Goal: Task Accomplishment & Management: Use online tool/utility

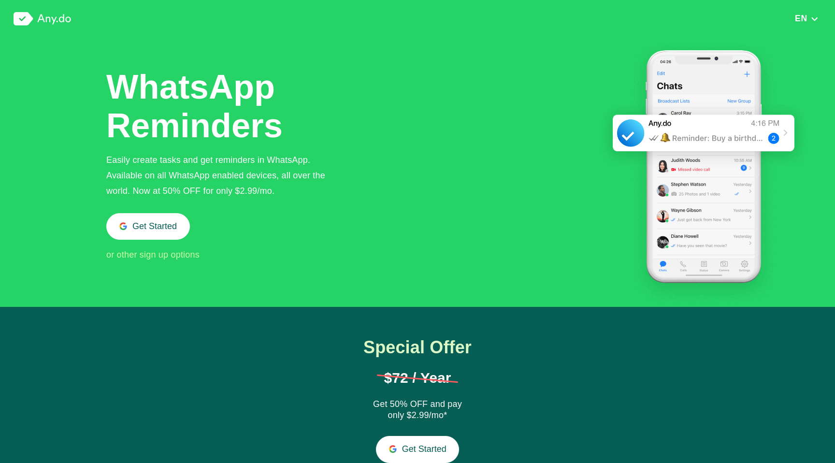
click at [420, 204] on div "WhatsApp Reminders Easily create tasks and get reminders in WhatsApp. Available…" at bounding box center [456, 172] width 701 height 269
click at [529, 255] on div "WhatsApp Reminders Easily create tasks and get reminders in WhatsApp. Available…" at bounding box center [456, 172] width 701 height 269
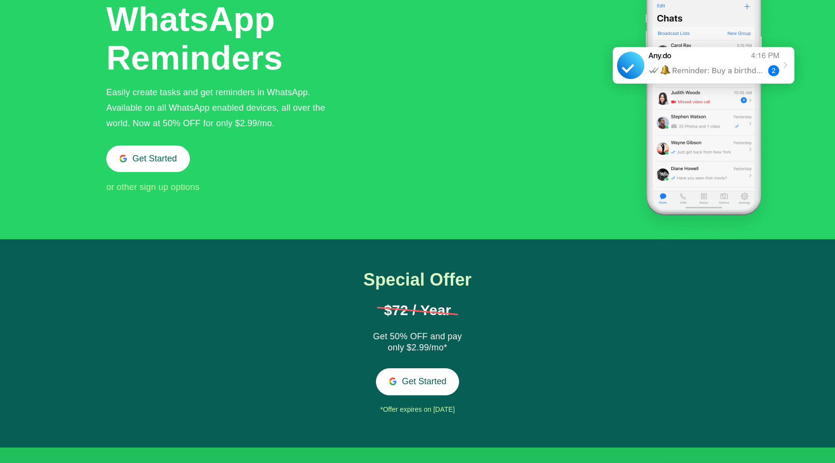
scroll to position [61, 0]
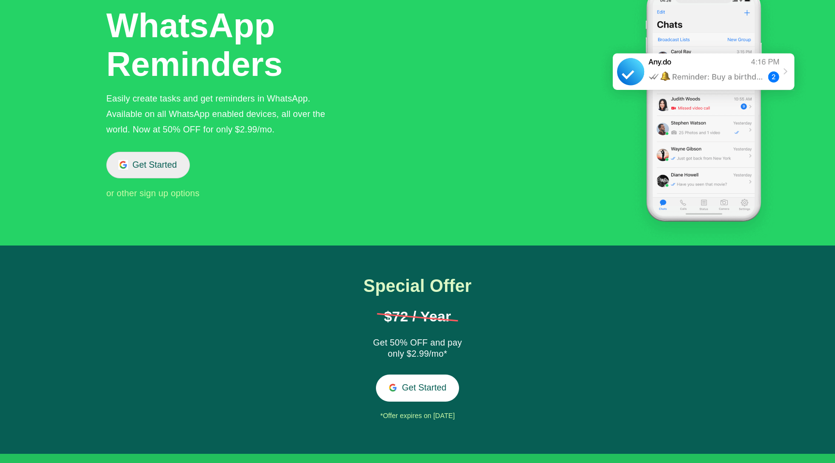
click at [148, 174] on button "Get Started" at bounding box center [148, 165] width 84 height 27
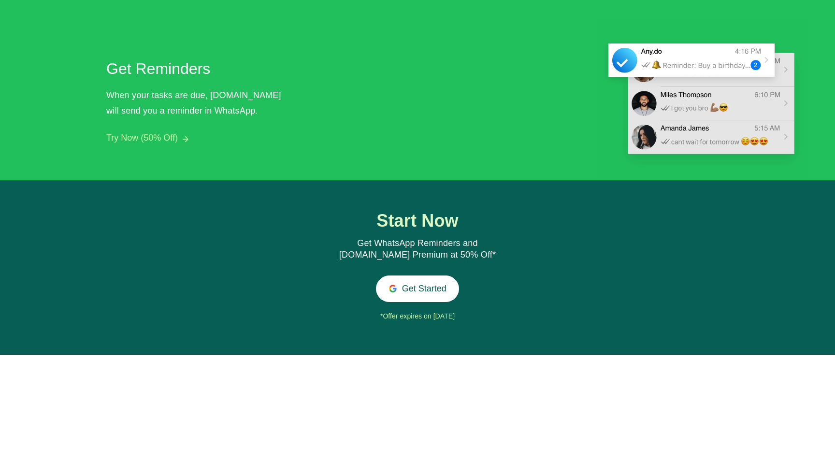
scroll to position [927, 0]
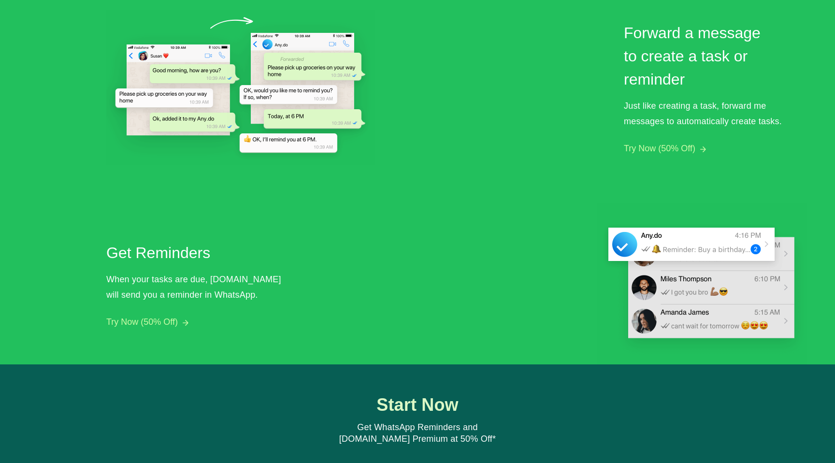
scroll to position [525, 0]
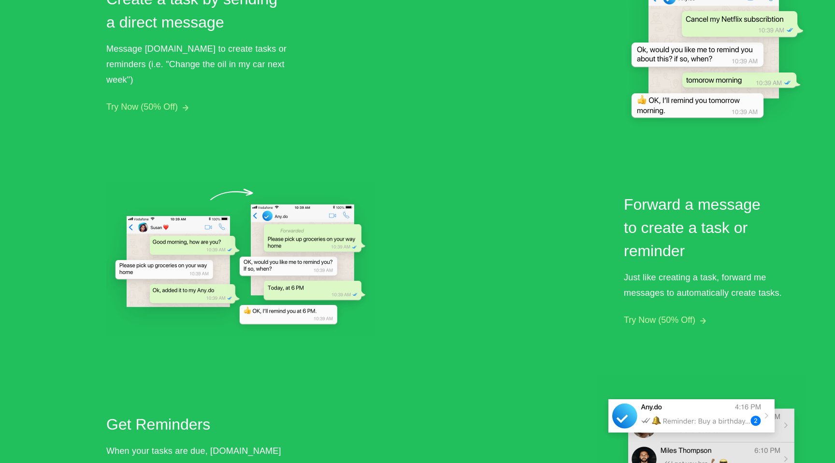
click at [566, 173] on div "Create a task by sending a direct message Message Any.do to create tasks or rem…" at bounding box center [456, 246] width 701 height 579
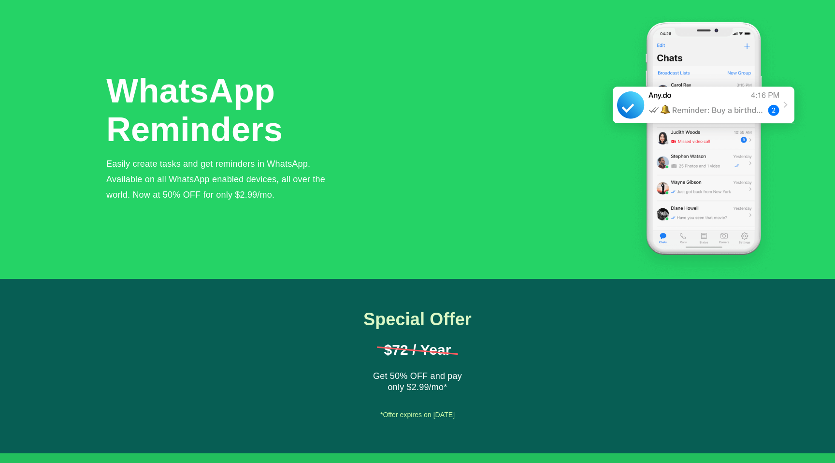
scroll to position [0, 0]
